Goal: Transaction & Acquisition: Purchase product/service

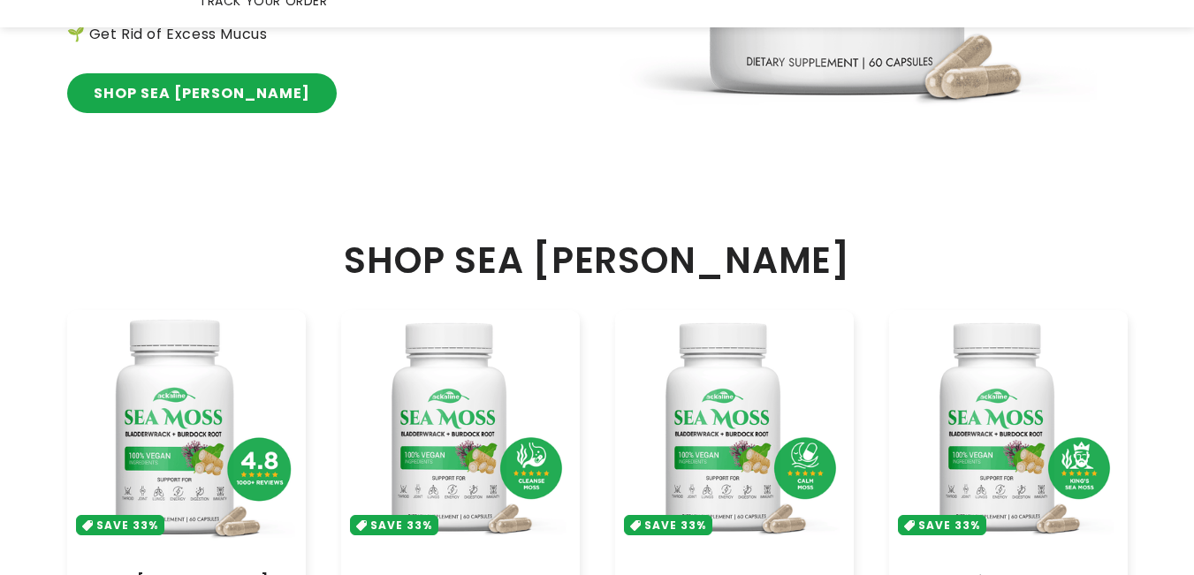
scroll to position [619, 0]
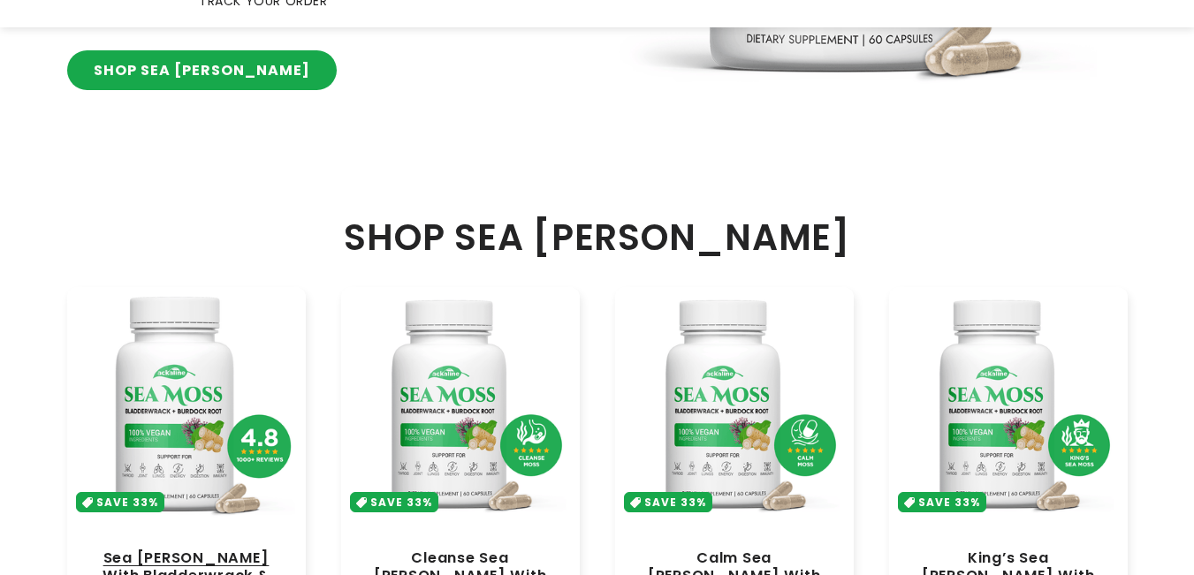
click at [199, 550] on link "Sea [PERSON_NAME] With Bladderwrack & Burdock Root" at bounding box center [186, 576] width 203 height 53
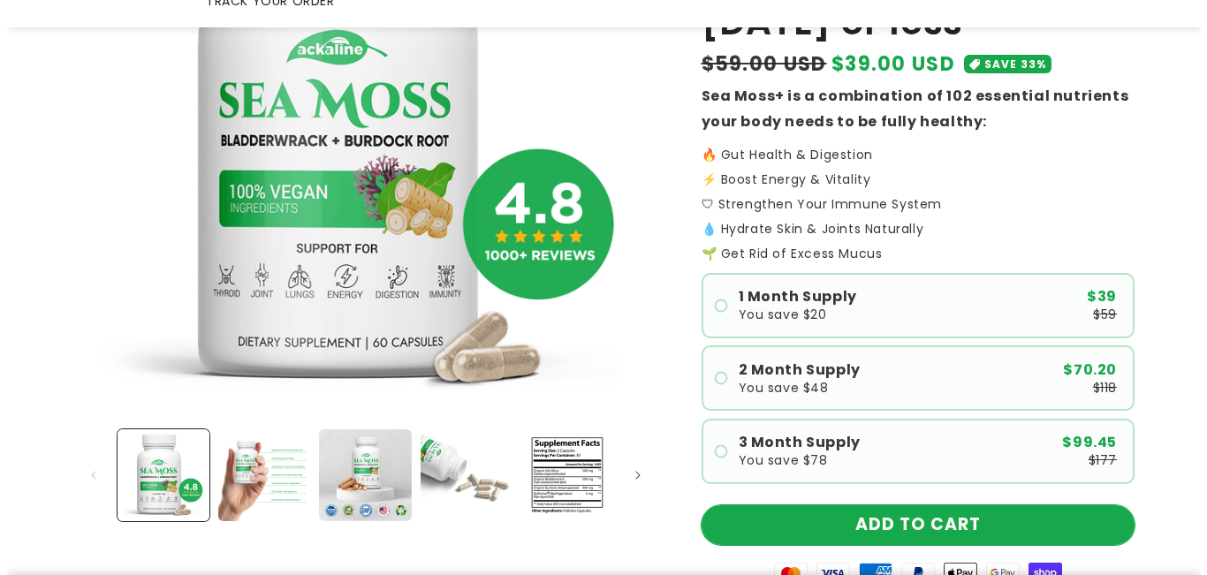
scroll to position [442, 0]
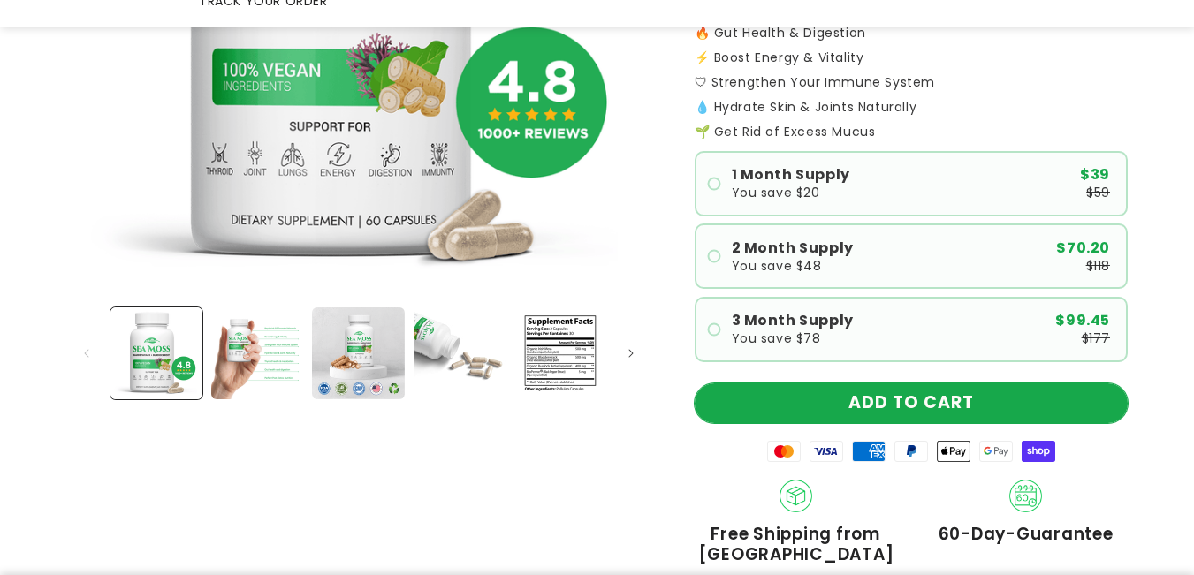
click at [822, 386] on button "ADD TO CART" at bounding box center [911, 404] width 433 height 40
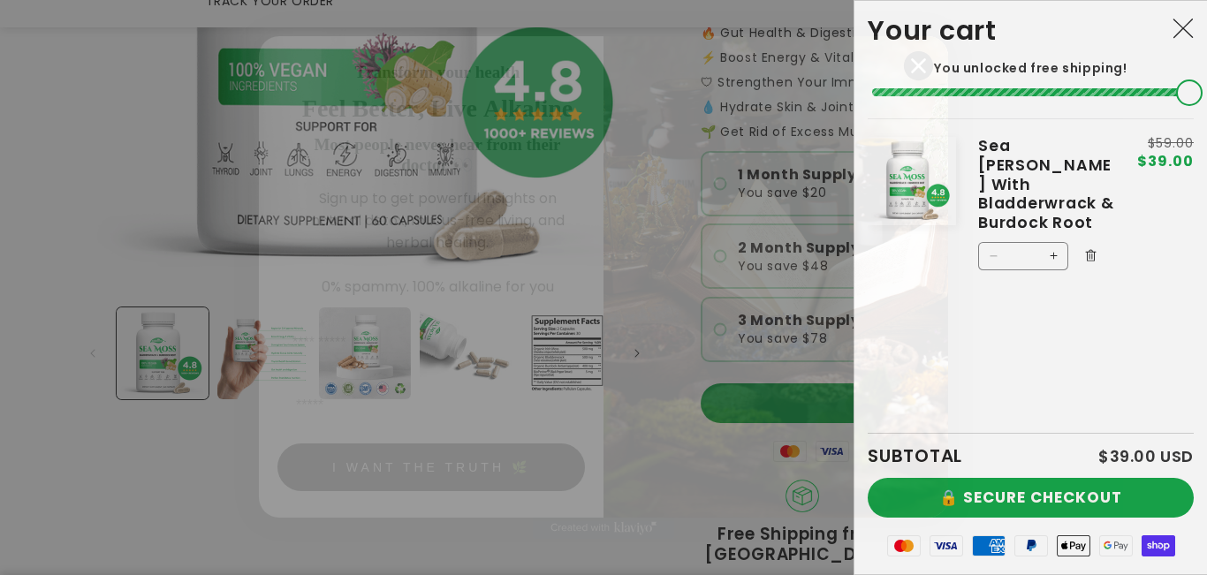
click at [919, 60] on circle "Close dialog" at bounding box center [918, 65] width 29 height 29
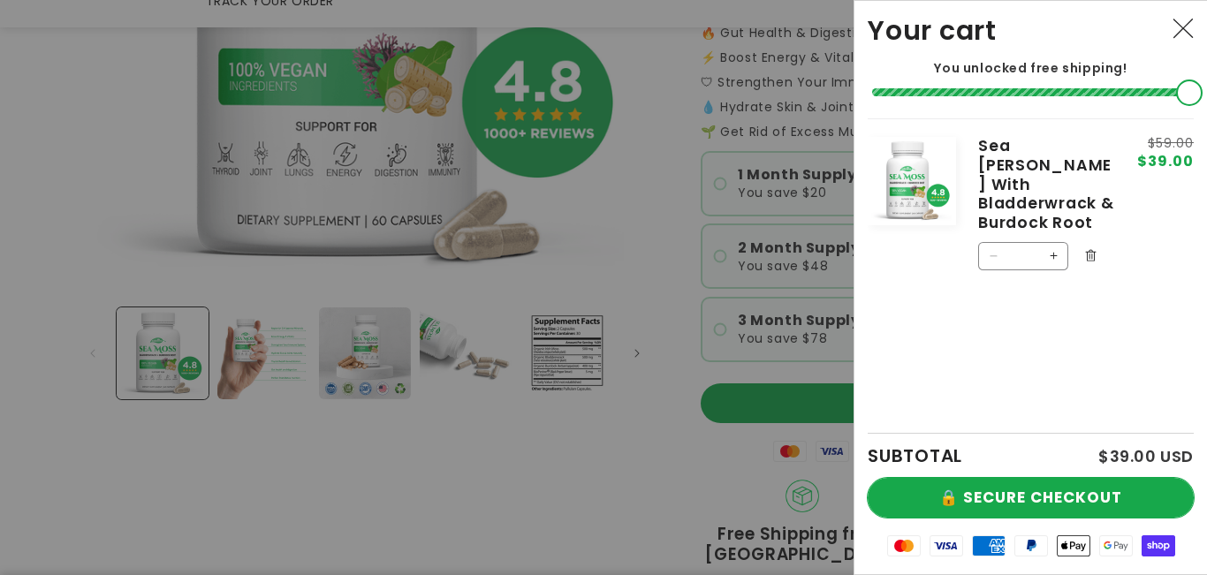
click at [1006, 486] on button "🔒 SECURE CHECKOUT" at bounding box center [1031, 498] width 326 height 40
